Goal: Task Accomplishment & Management: Manage account settings

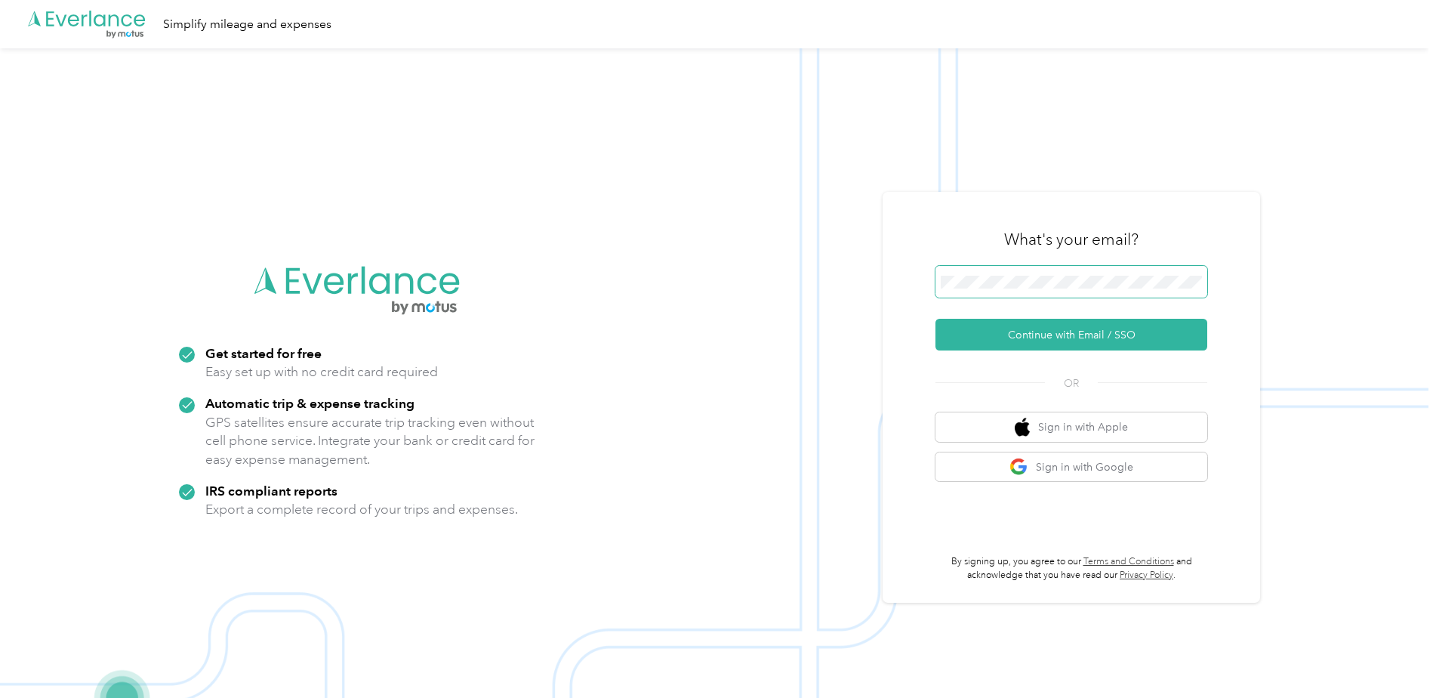
click at [936, 319] on button "Continue with Email / SSO" at bounding box center [1072, 335] width 272 height 32
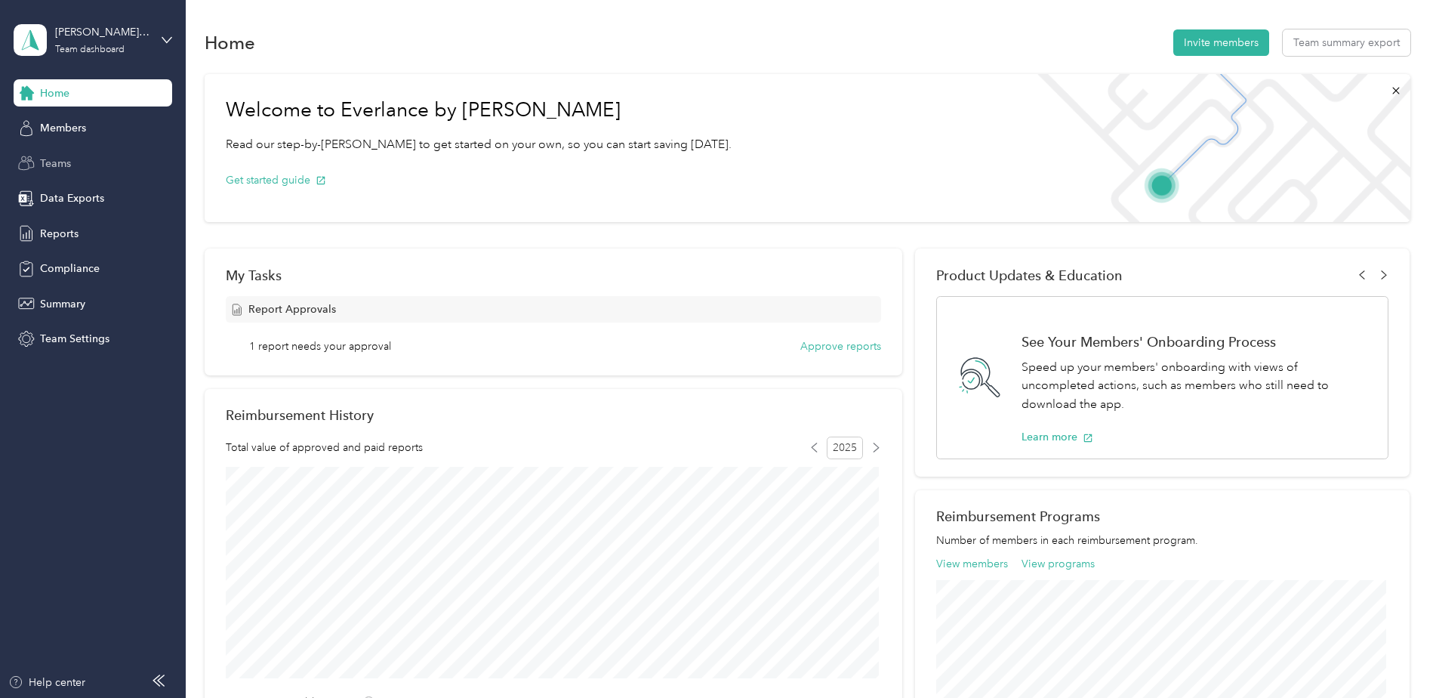
click at [41, 163] on span "Teams" at bounding box center [55, 164] width 31 height 16
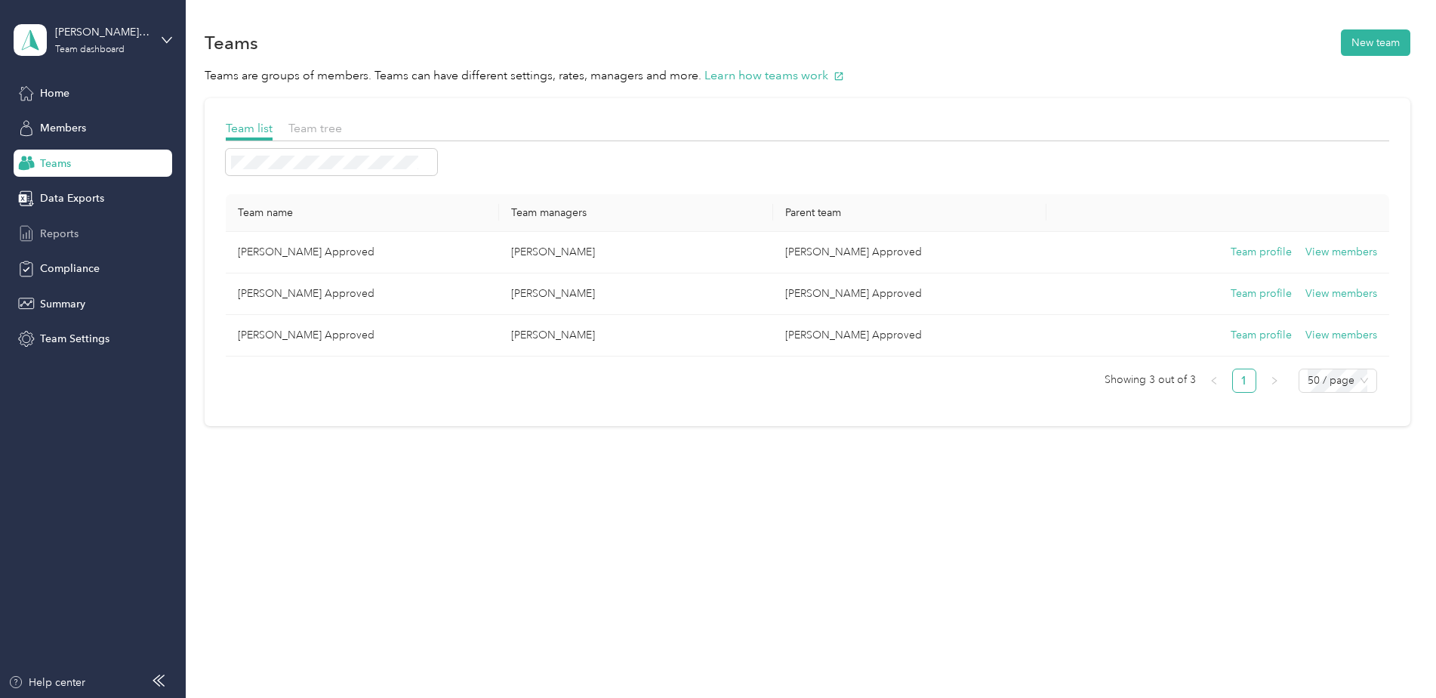
click at [70, 233] on span "Reports" at bounding box center [59, 234] width 39 height 16
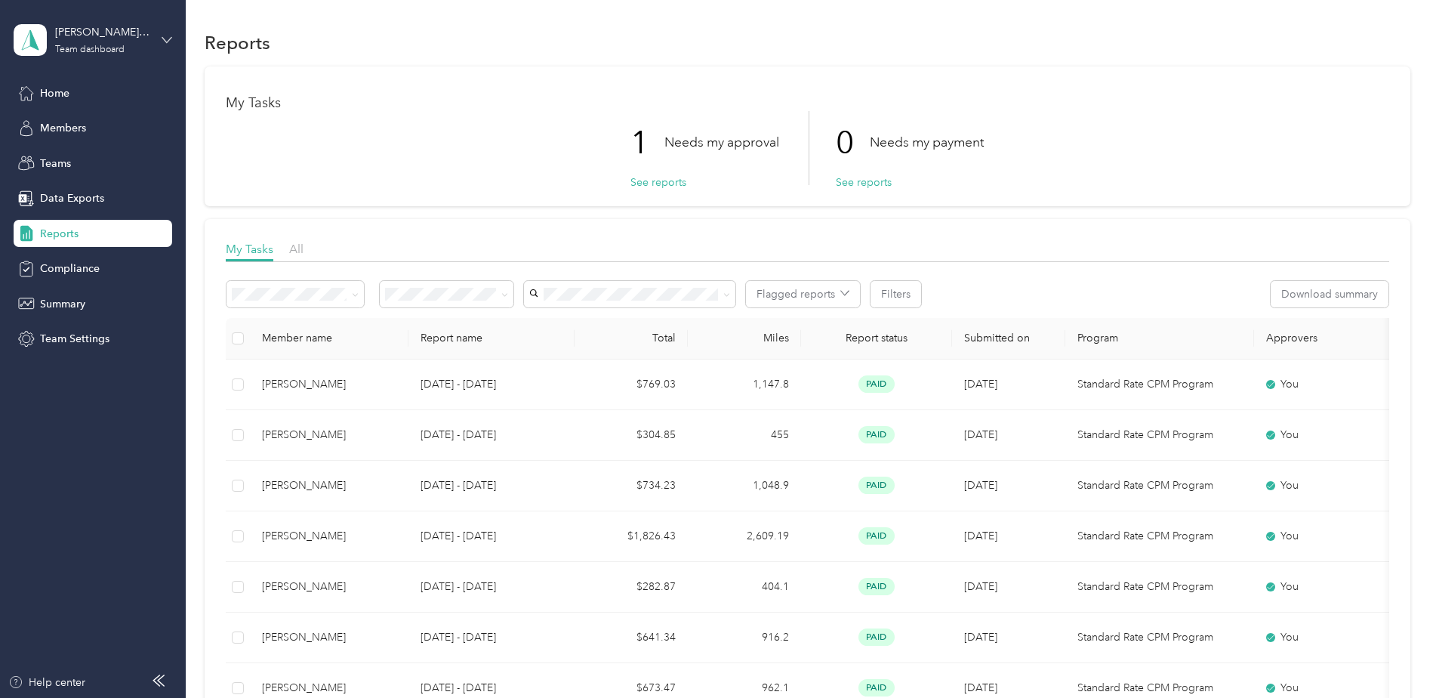
click at [165, 42] on icon at bounding box center [167, 40] width 11 height 11
click at [90, 122] on div "Team dashboard" at bounding box center [68, 124] width 83 height 16
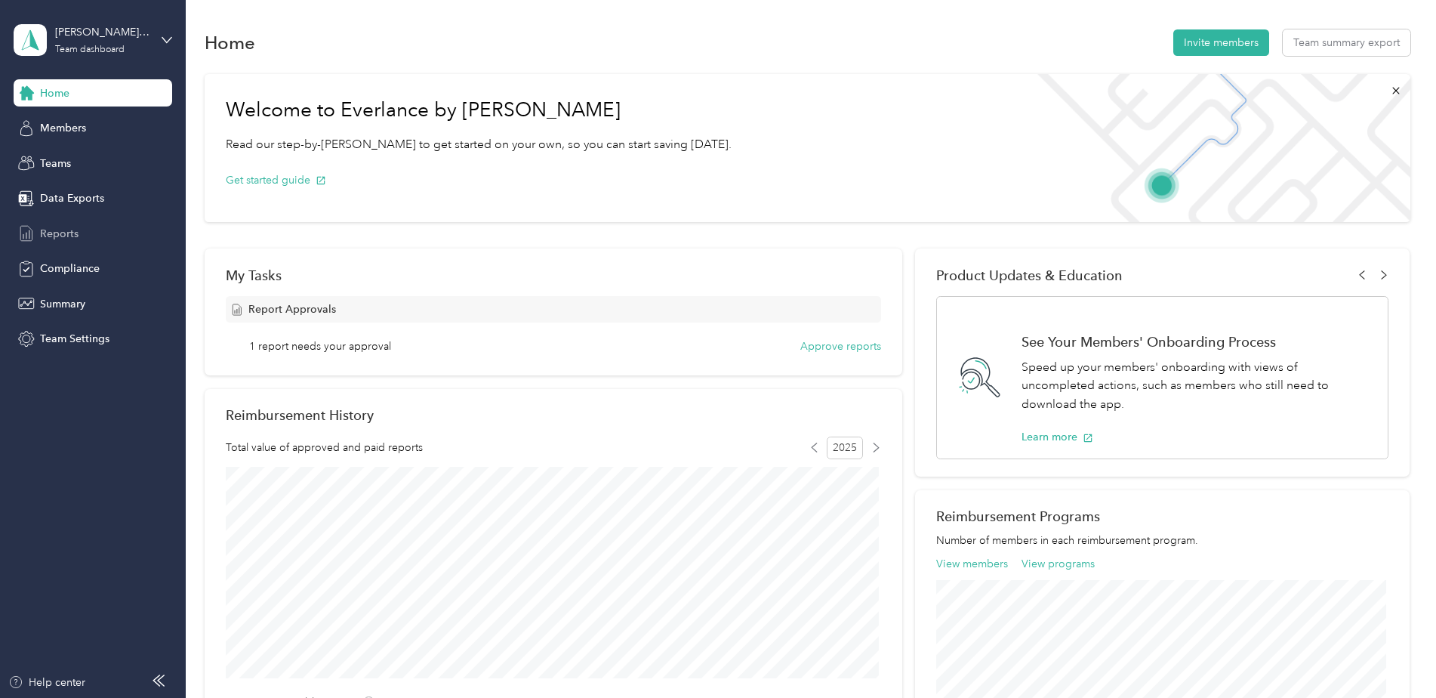
click at [66, 229] on span "Reports" at bounding box center [59, 234] width 39 height 16
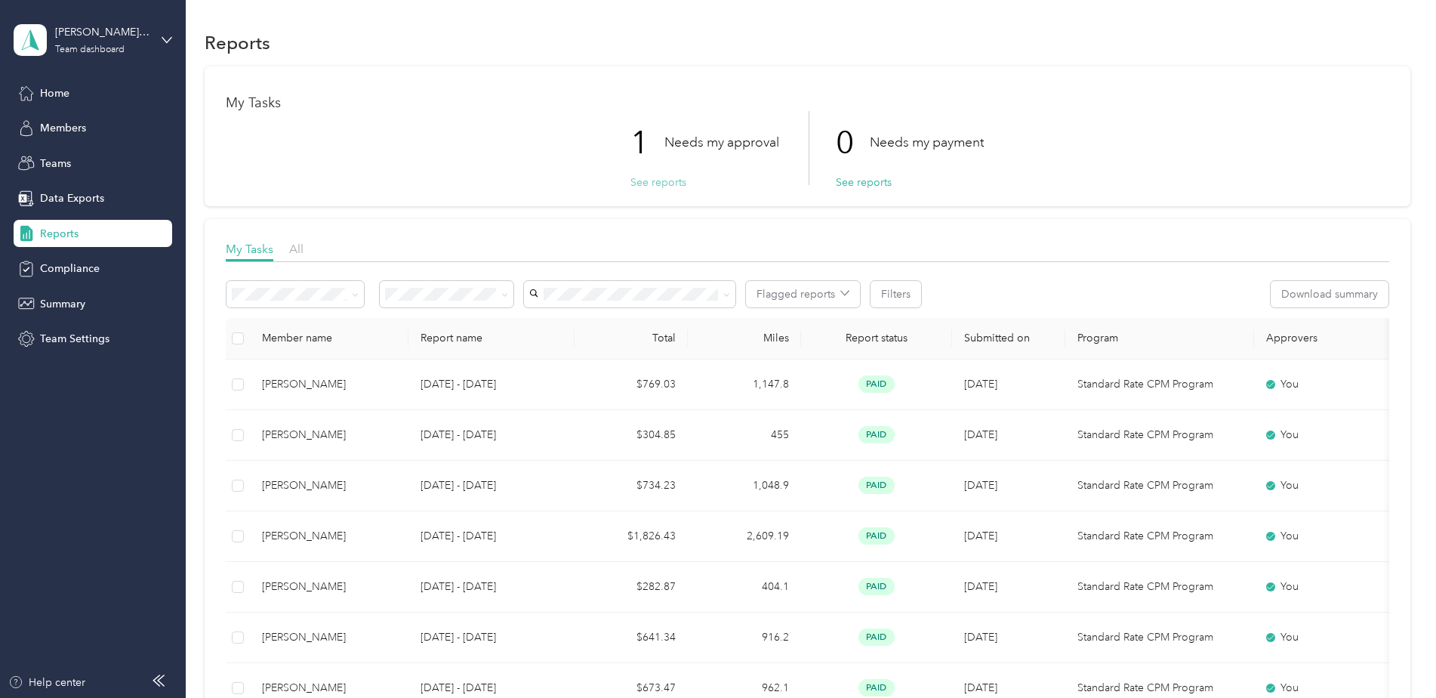
click at [652, 183] on button "See reports" at bounding box center [659, 182] width 56 height 16
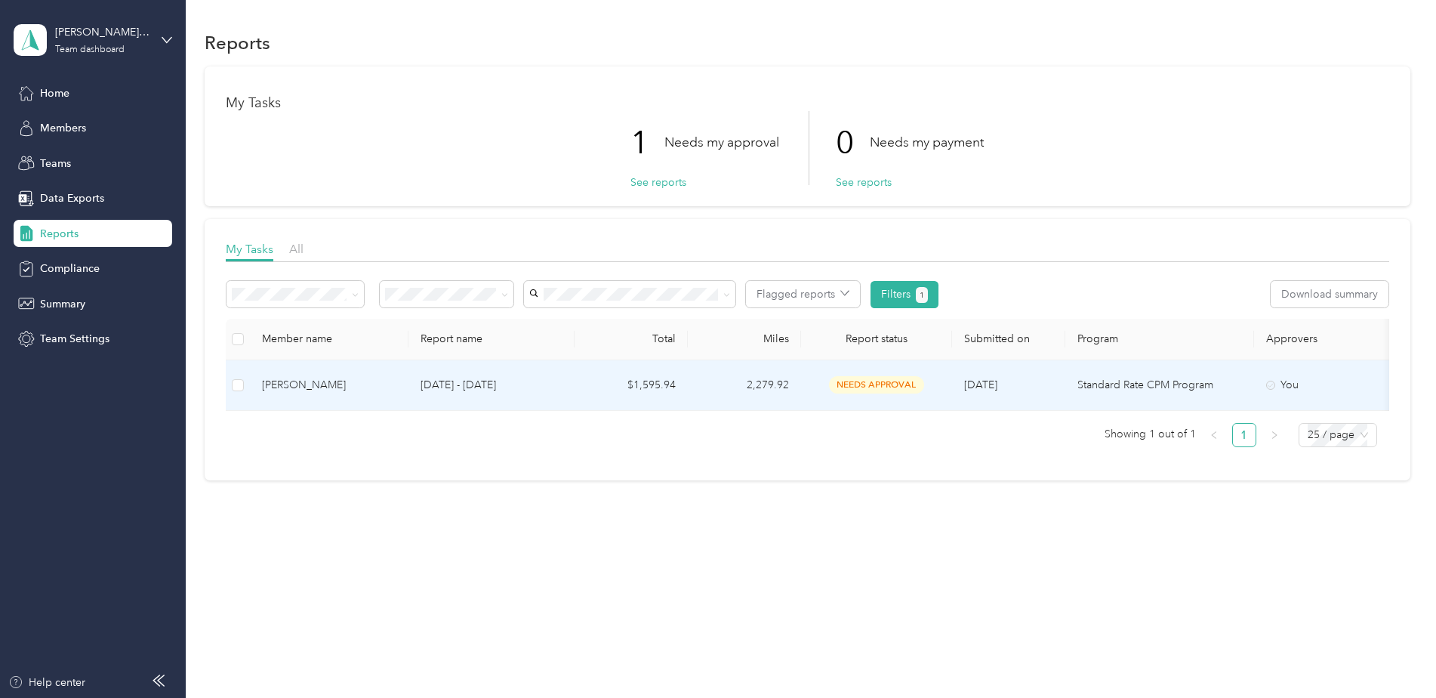
click at [885, 384] on span "needs approval" at bounding box center [876, 384] width 95 height 17
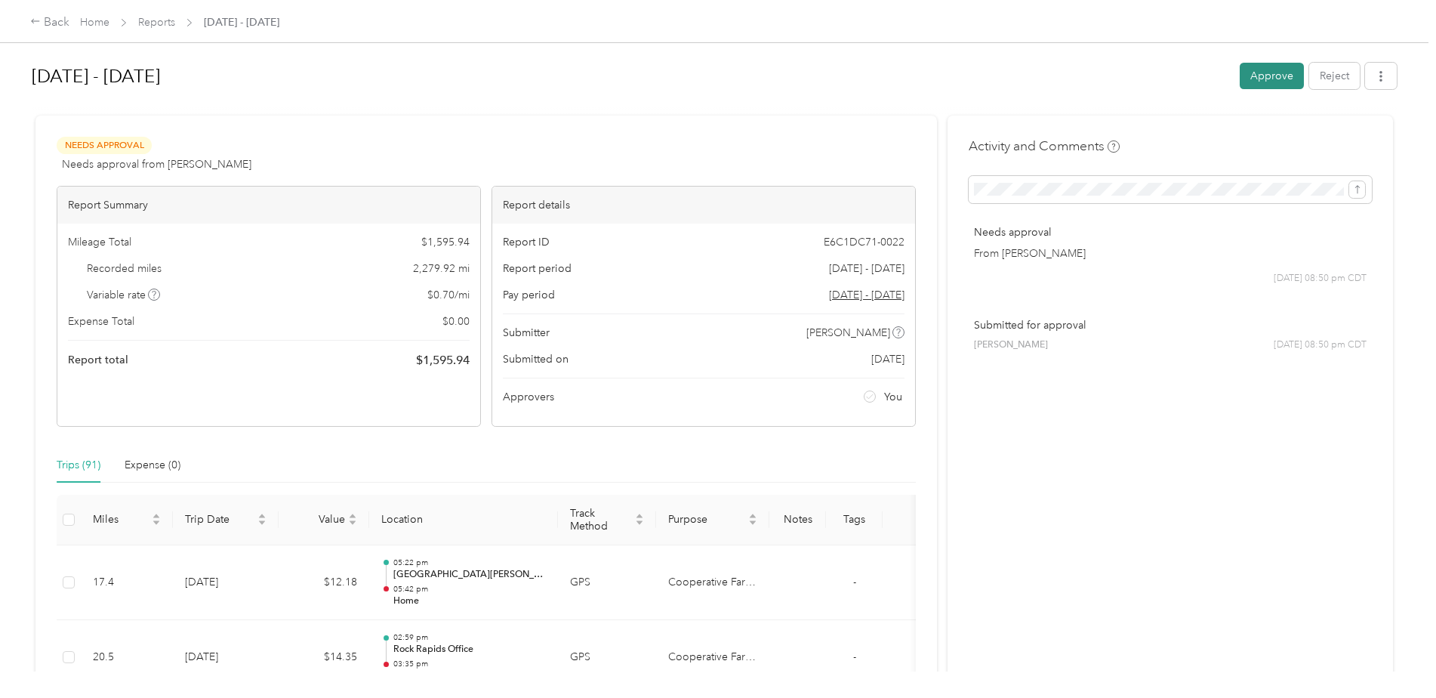
click at [1270, 81] on button "Approve" at bounding box center [1272, 76] width 64 height 26
